Goal: Task Accomplishment & Management: Manage account settings

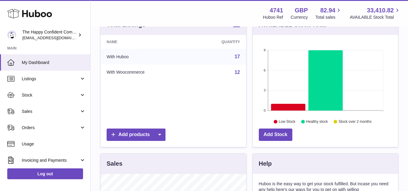
scroll to position [79, 0]
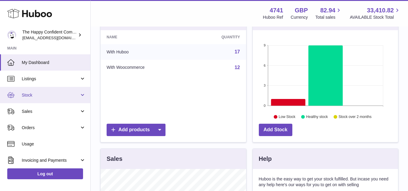
click at [27, 99] on link "Stock" at bounding box center [45, 95] width 90 height 16
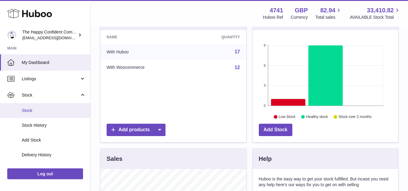
click at [31, 113] on span "Stock" at bounding box center [54, 111] width 64 height 6
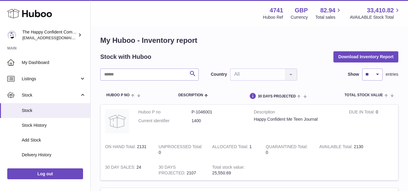
scroll to position [1, 0]
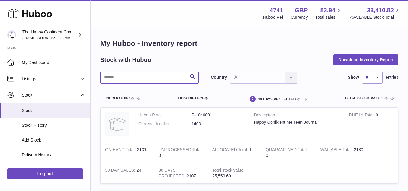
click at [163, 80] on input "text" at bounding box center [149, 78] width 99 height 12
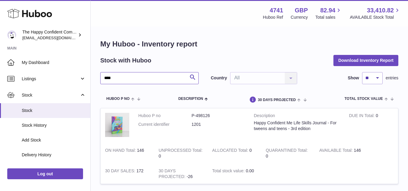
type input "****"
